Goal: Check status: Check status

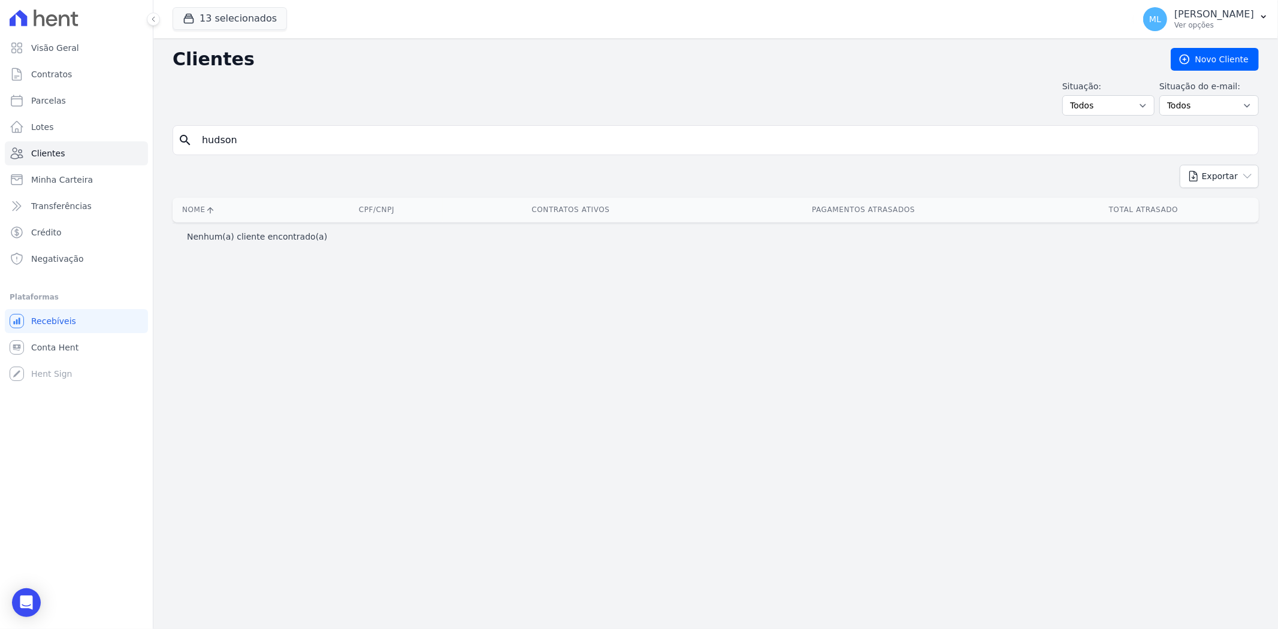
type input "hudson"
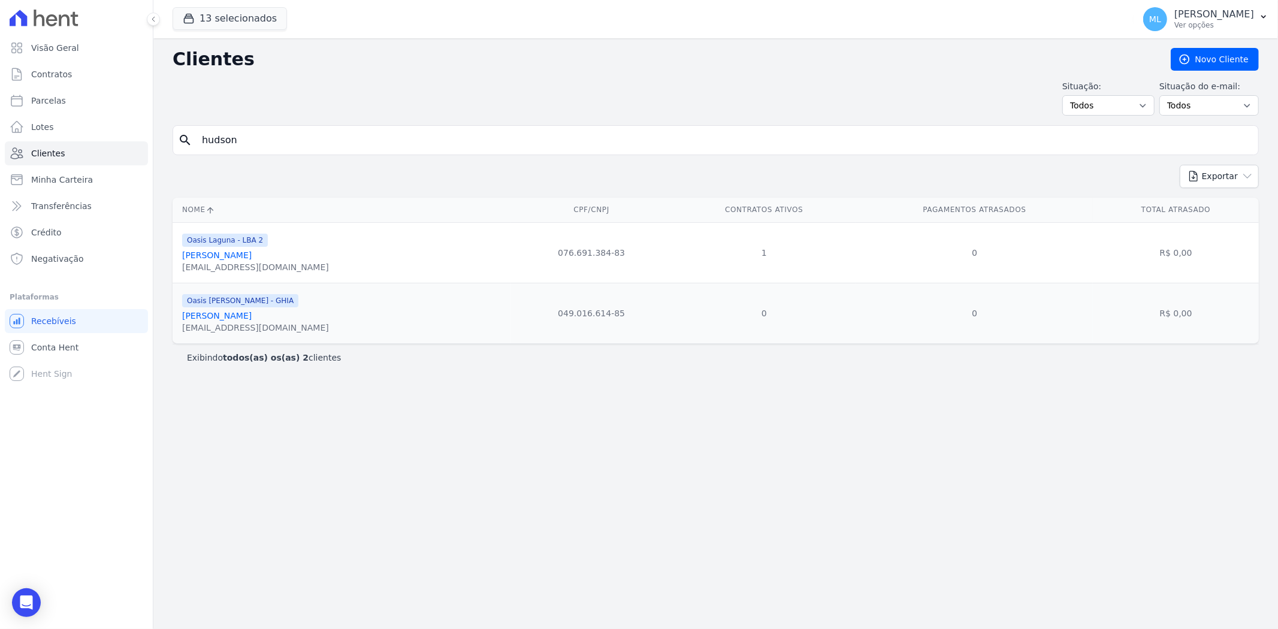
click at [232, 260] on link "[PERSON_NAME]" at bounding box center [217, 256] width 70 height 10
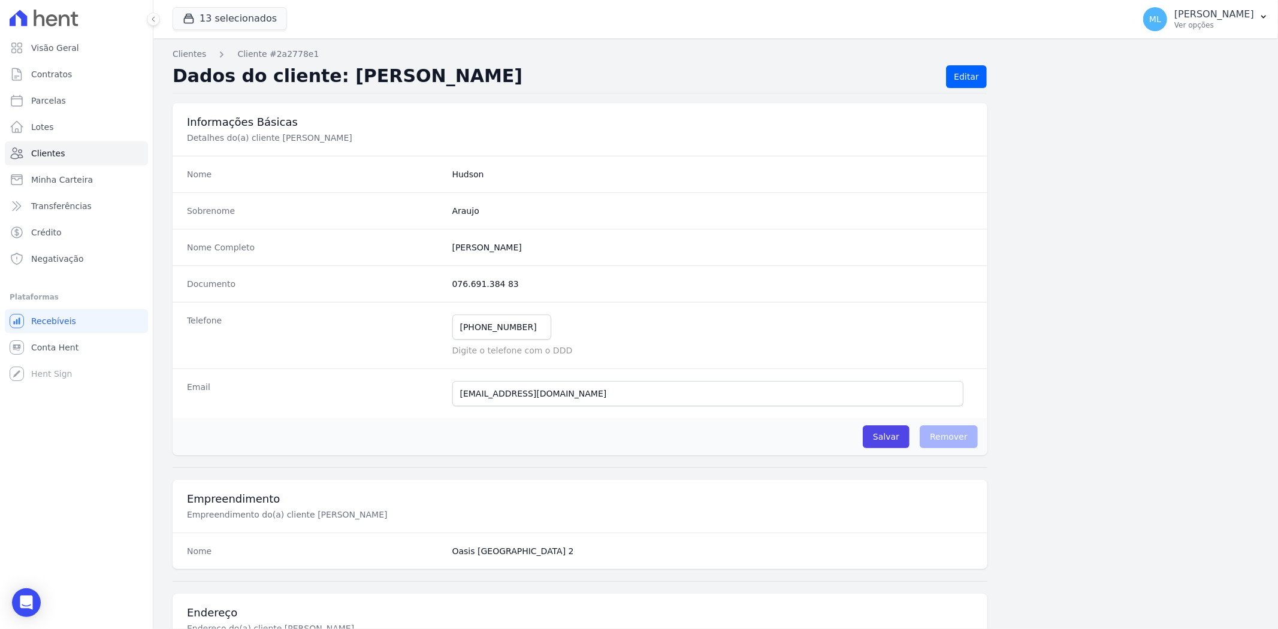
scroll to position [494, 0]
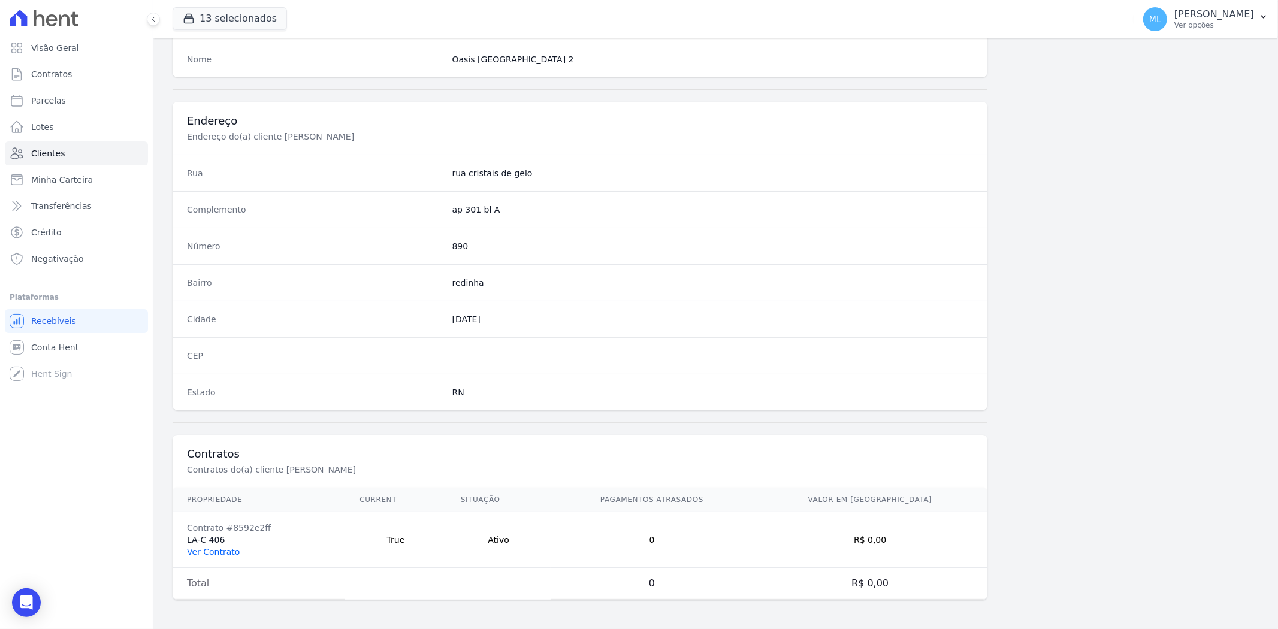
click at [221, 551] on link "Ver Contrato" at bounding box center [213, 552] width 53 height 10
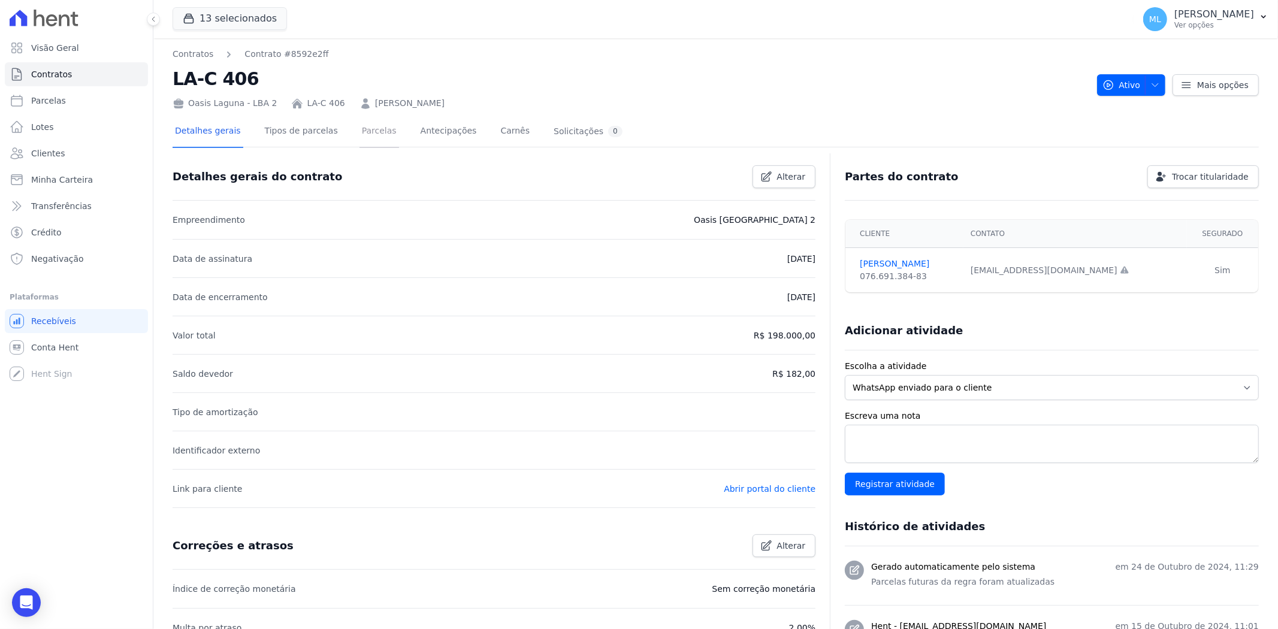
click at [360, 138] on link "Parcelas" at bounding box center [380, 132] width 40 height 32
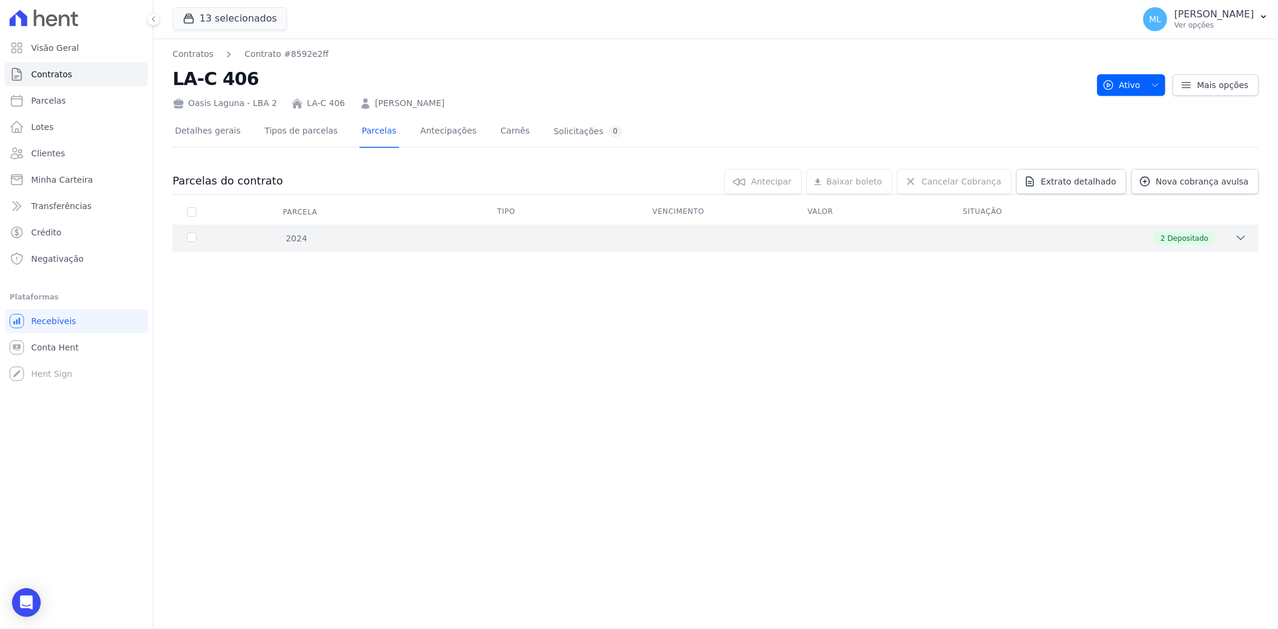
click at [424, 249] on div "2024 2 Depositado" at bounding box center [716, 239] width 1087 height 28
click at [385, 106] on link "[PERSON_NAME]" at bounding box center [410, 103] width 70 height 13
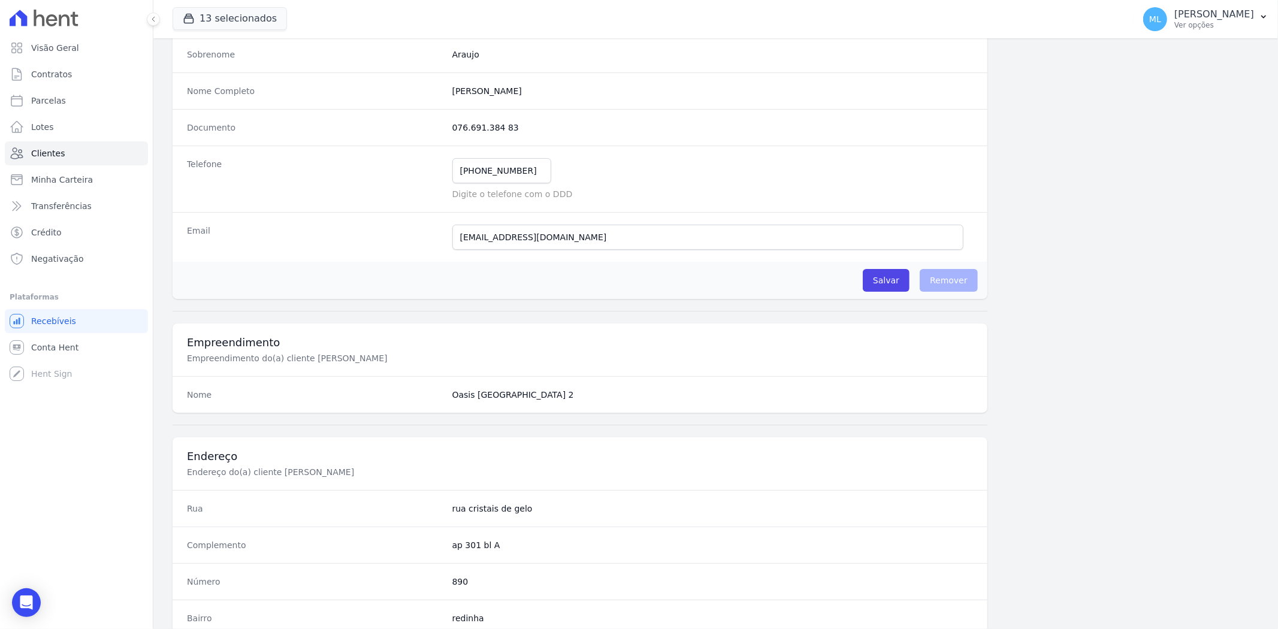
scroll to position [200, 0]
